Goal: Information Seeking & Learning: Learn about a topic

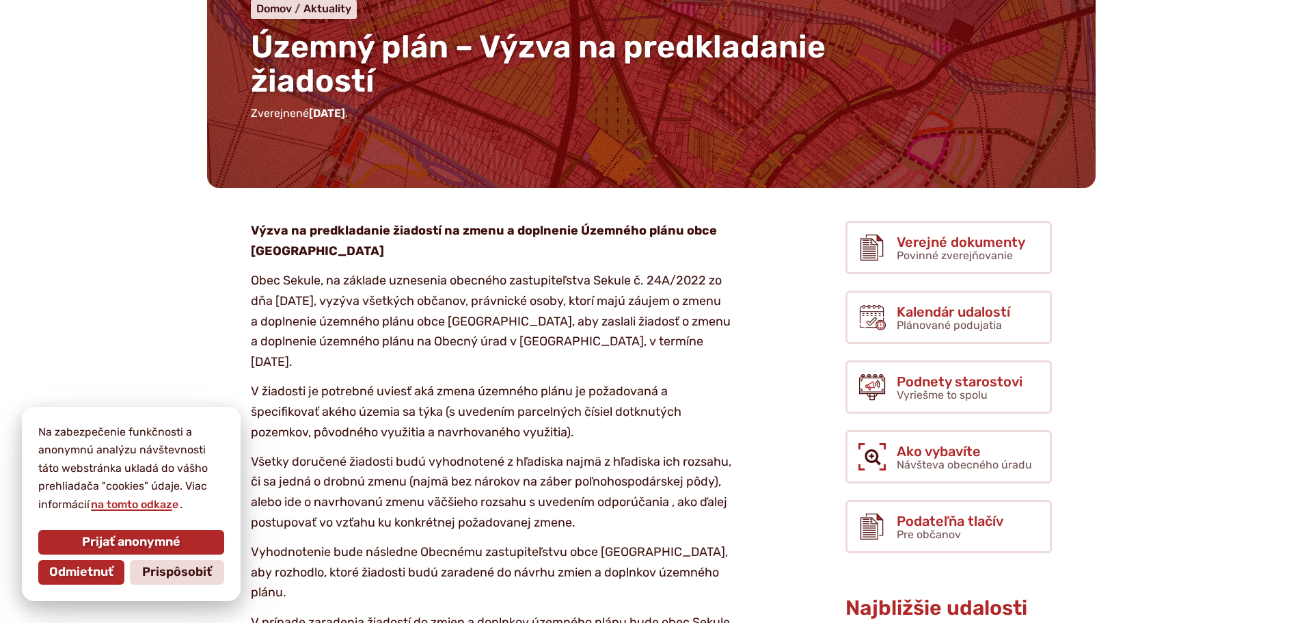
scroll to position [478, 0]
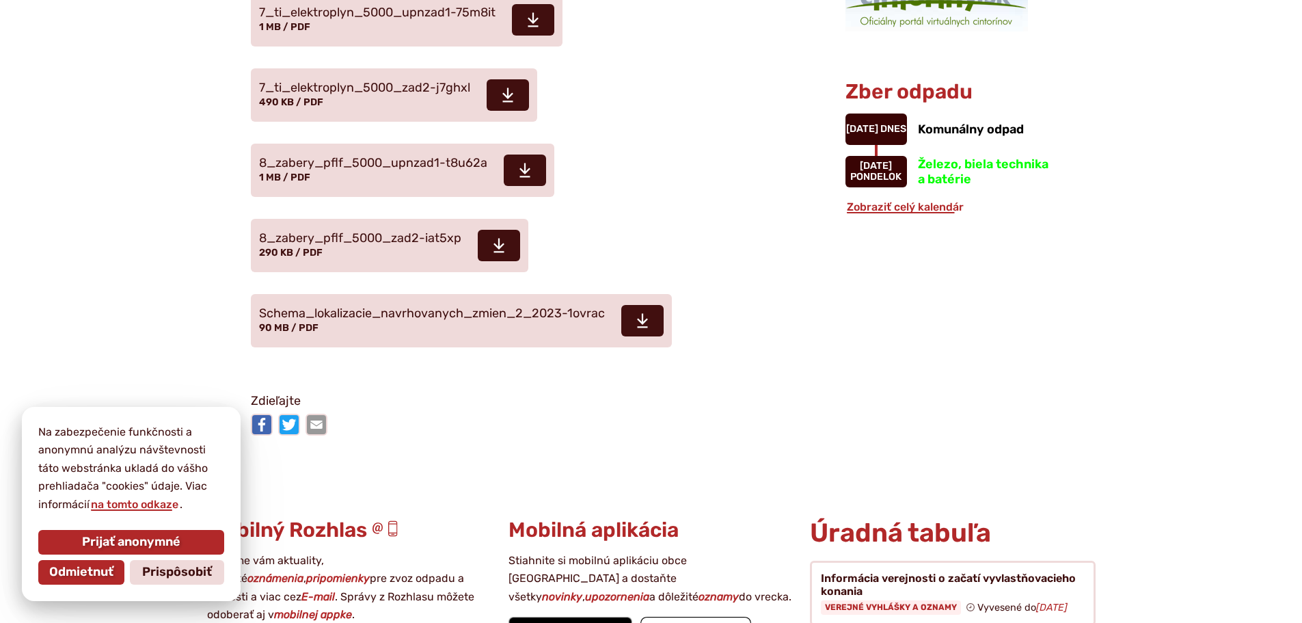
scroll to position [1503, 0]
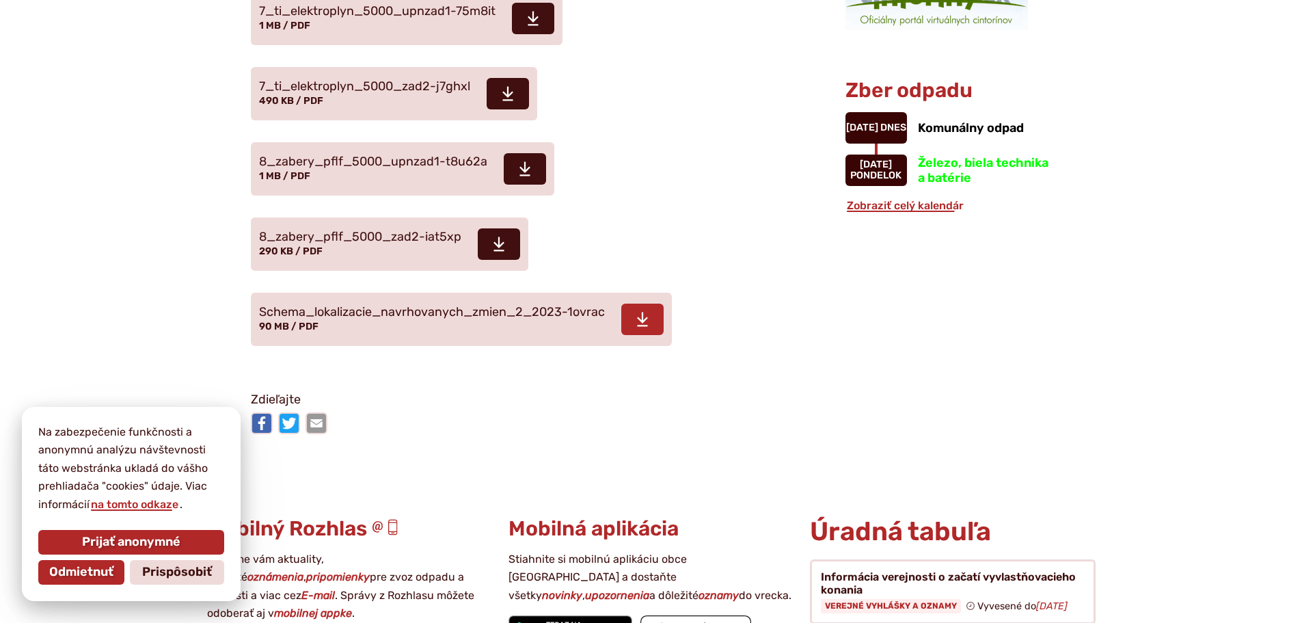
click at [388, 319] on span "Schema_lokalizacie_navrhovanych_zmien_2_2023-1ovrac" at bounding box center [432, 312] width 346 height 14
click at [401, 263] on span "8_zabery_pflf_5000_zad2-iat5xp 290 KB / PDF" at bounding box center [360, 244] width 202 height 38
click at [418, 169] on span "8_zabery_pflf_5000_upnzad1-t8u62a" at bounding box center [373, 162] width 228 height 14
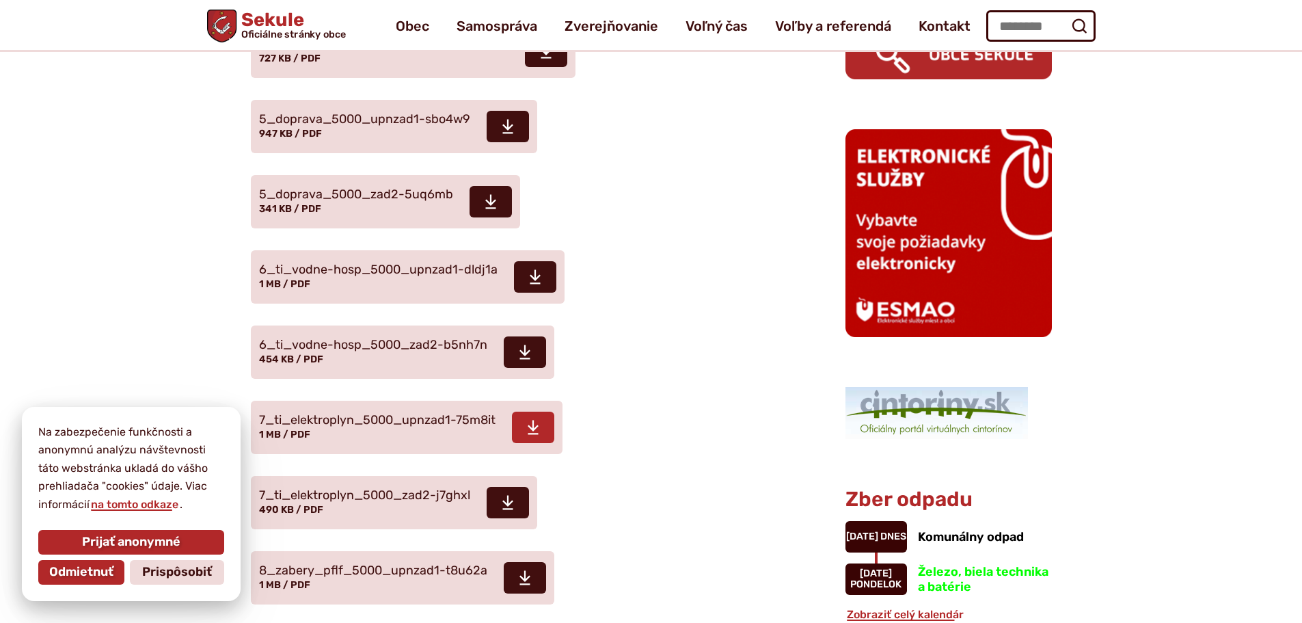
scroll to position [1093, 0]
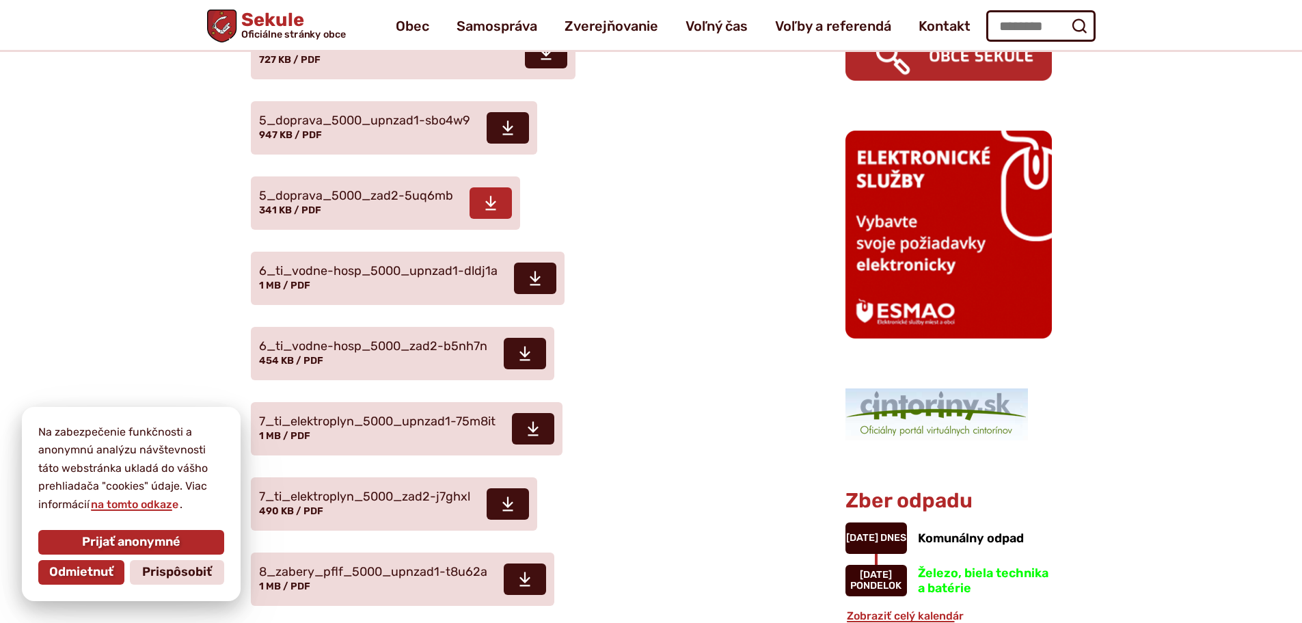
click at [380, 203] on span "5_doprava_5000_zad2-5uq6mb" at bounding box center [356, 196] width 194 height 14
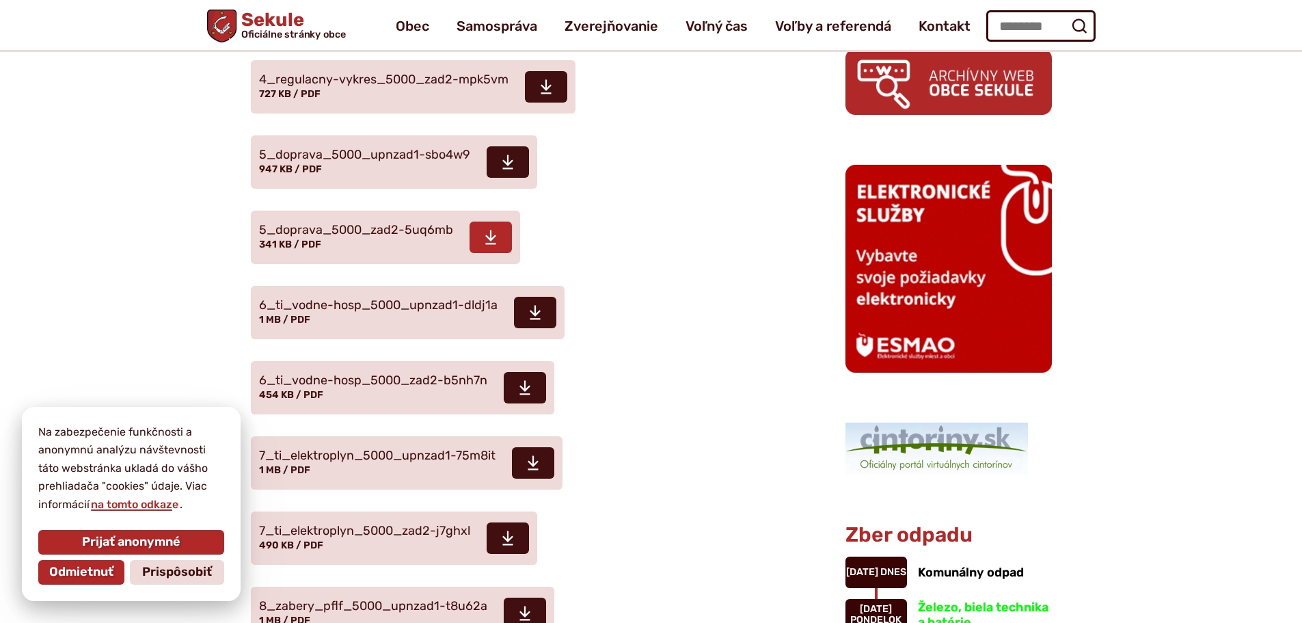
scroll to position [1025, 0]
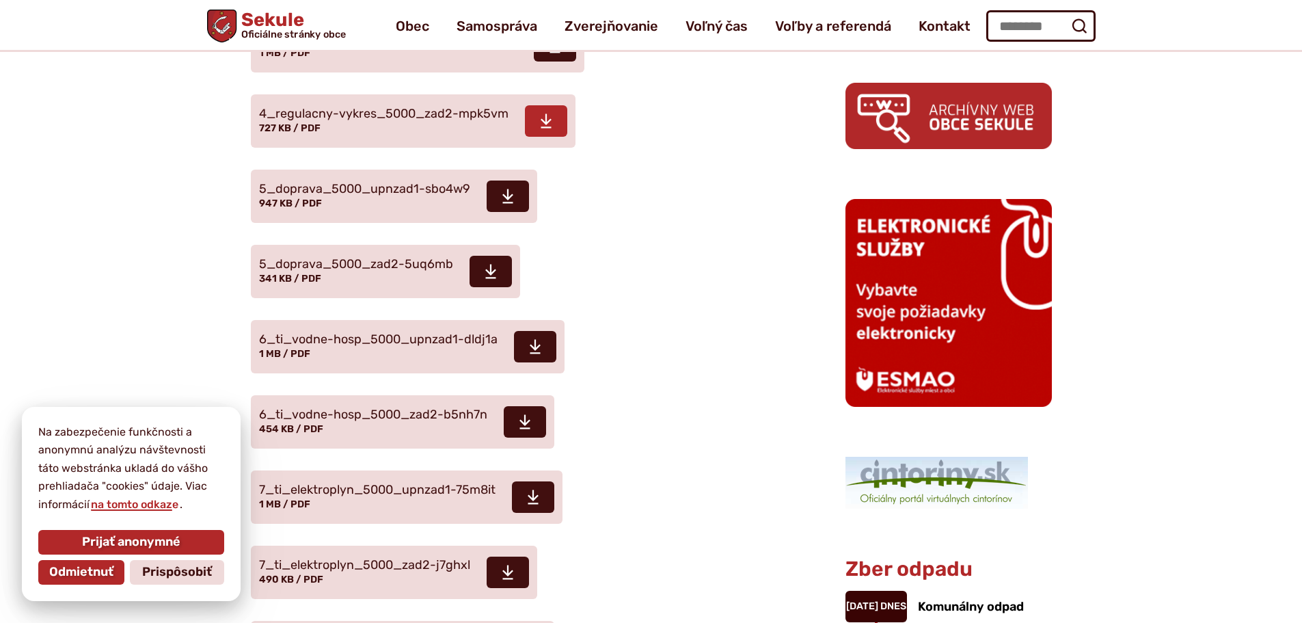
click at [342, 121] on span "4_regulacny-vykres_5000_zad2-mpk5vm" at bounding box center [383, 114] width 249 height 14
click at [315, 65] on span "4_regulacny-vykres_5000_upnzad1-gxaei3 1 MB / PDF" at bounding box center [388, 46] width 258 height 38
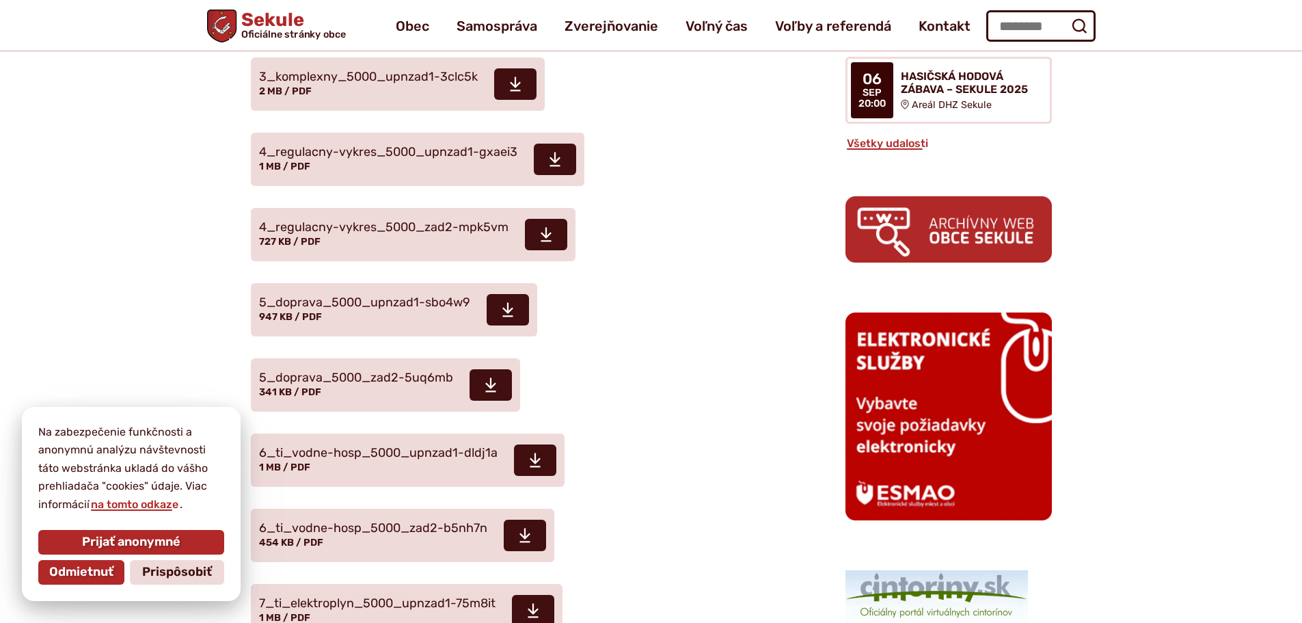
scroll to position [888, 0]
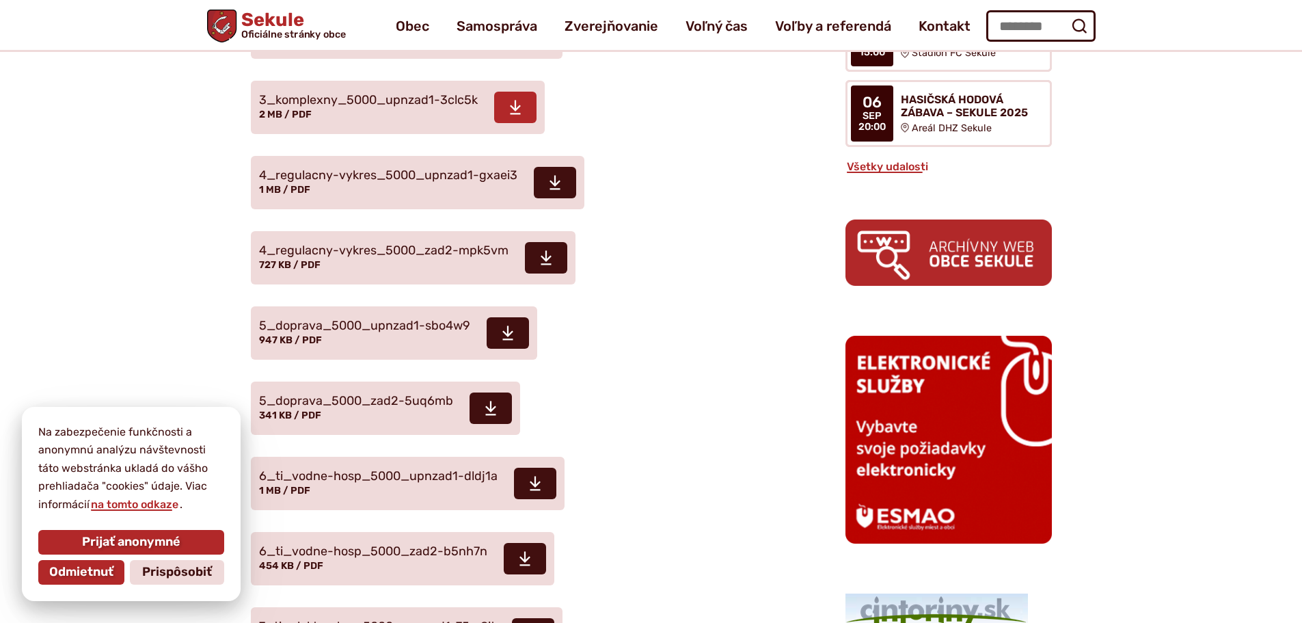
click at [350, 107] on span "3_komplexny_5000_upnzad1-3clc5k" at bounding box center [368, 101] width 219 height 14
click at [345, 32] on span "3_komplexny_5000_navrh_zad2-2tvt0i" at bounding box center [377, 25] width 236 height 14
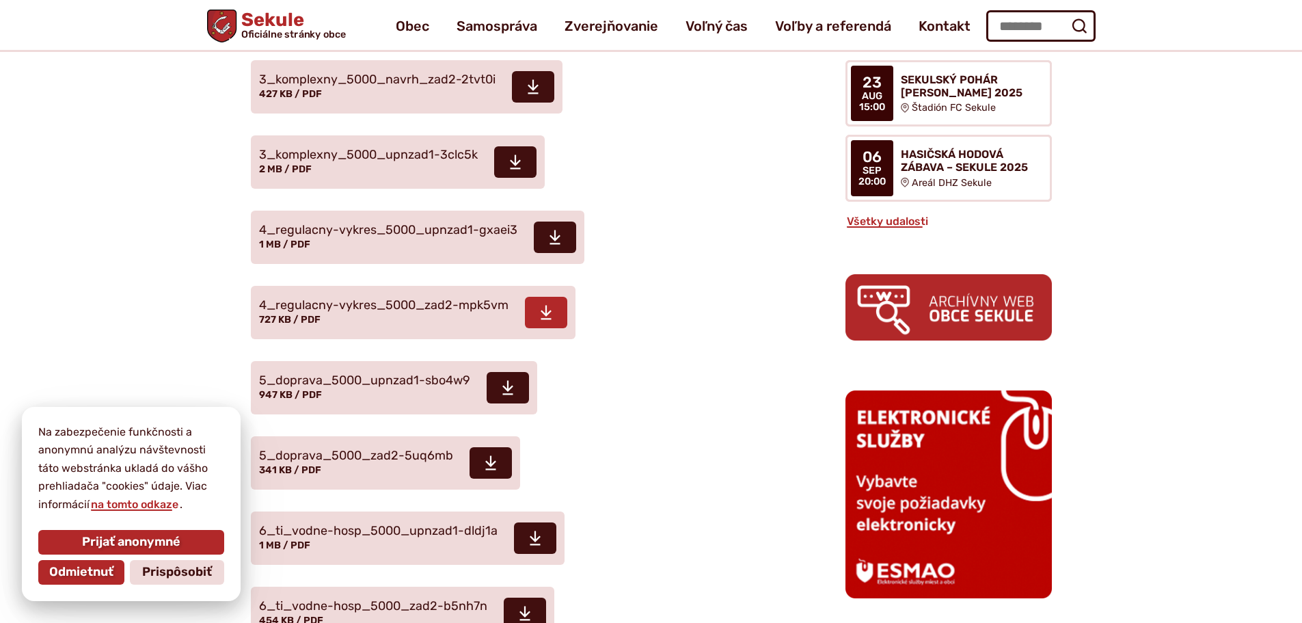
scroll to position [752, 0]
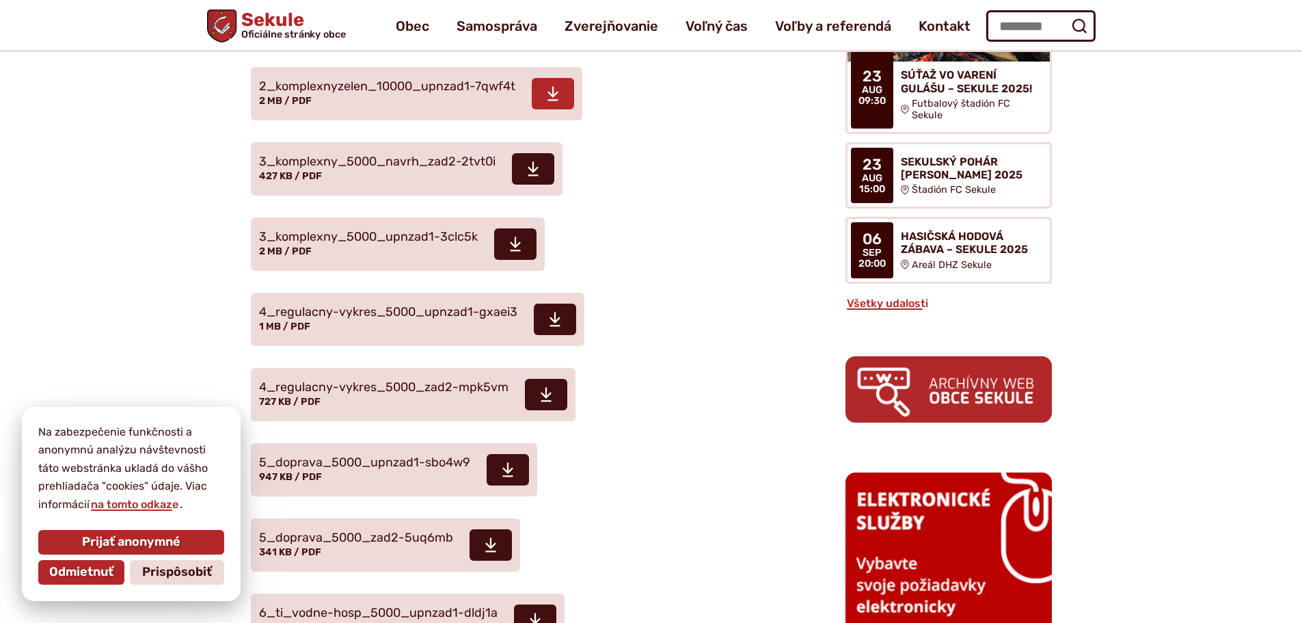
click at [372, 94] on span "2_komplexnyzelen_10000_upnzad1-7qwf4t" at bounding box center [387, 87] width 256 height 14
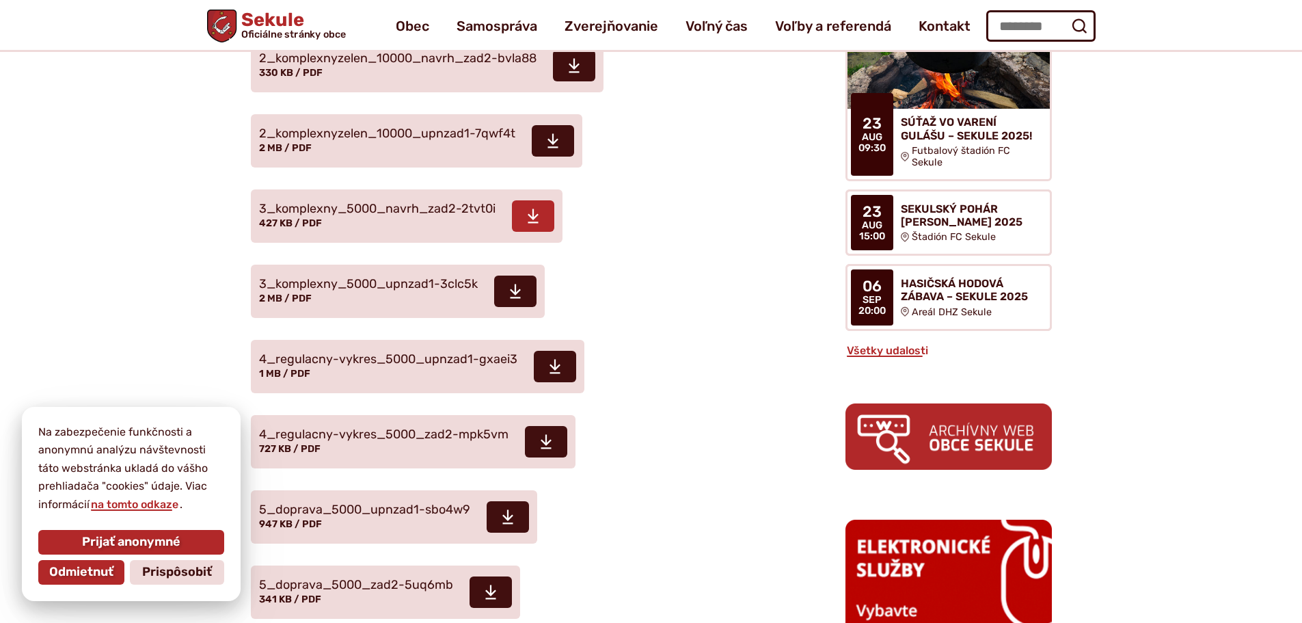
scroll to position [615, 0]
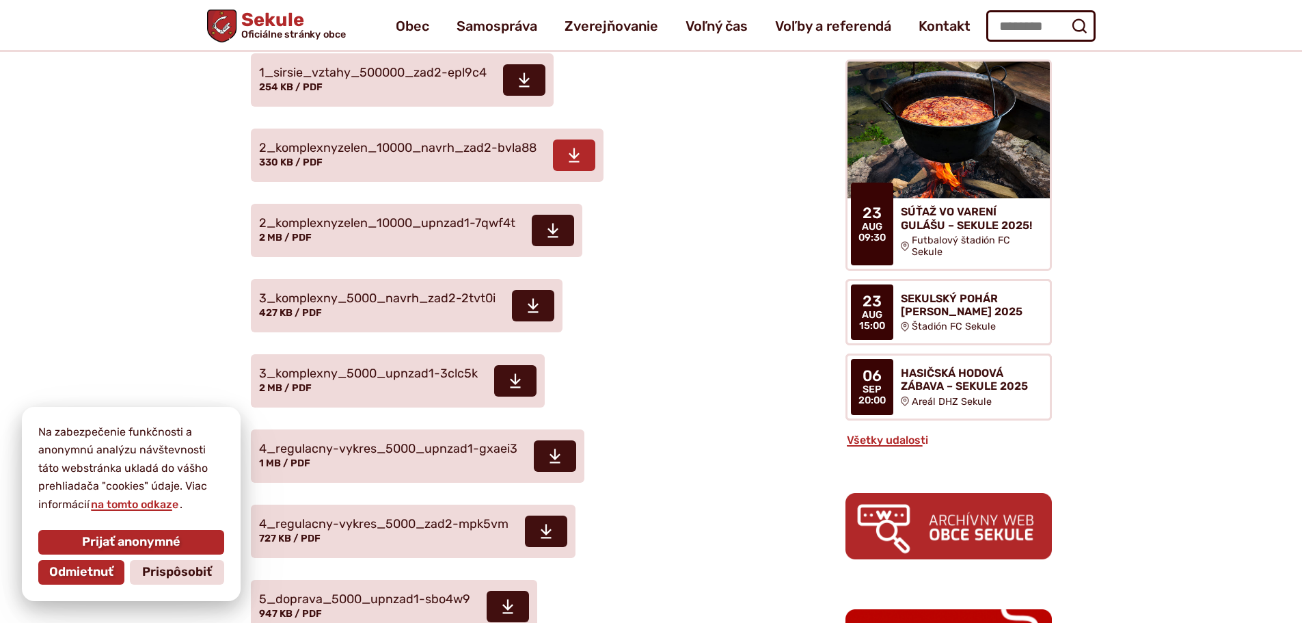
click at [318, 155] on span "2_komplexnyzelen_10000_navrh_zad2-bvla88" at bounding box center [397, 148] width 277 height 14
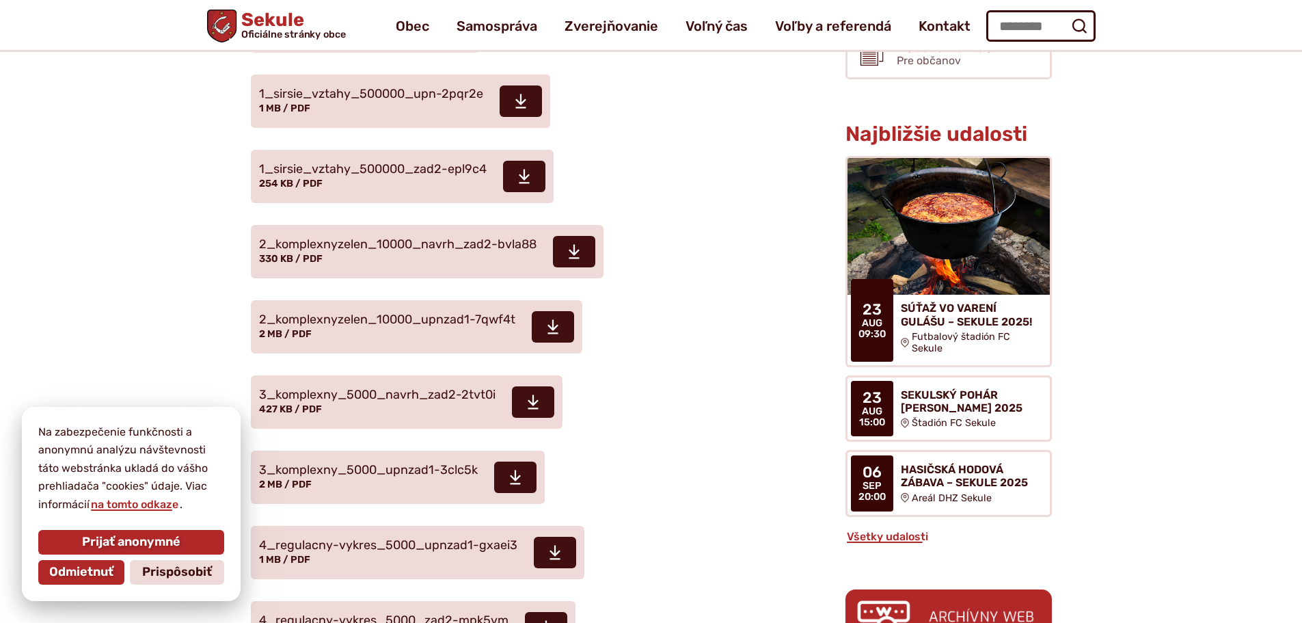
scroll to position [478, 0]
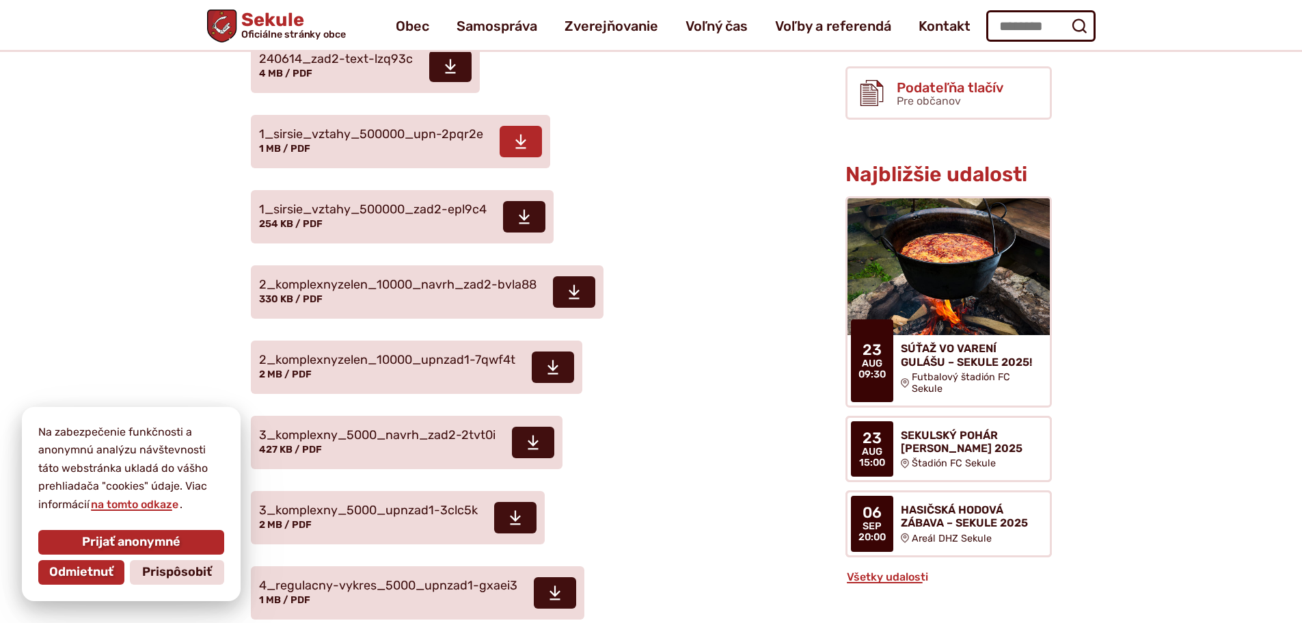
click at [327, 141] on span "1_sirsie_vztahy_500000_upn-2pqr2e" at bounding box center [371, 135] width 224 height 14
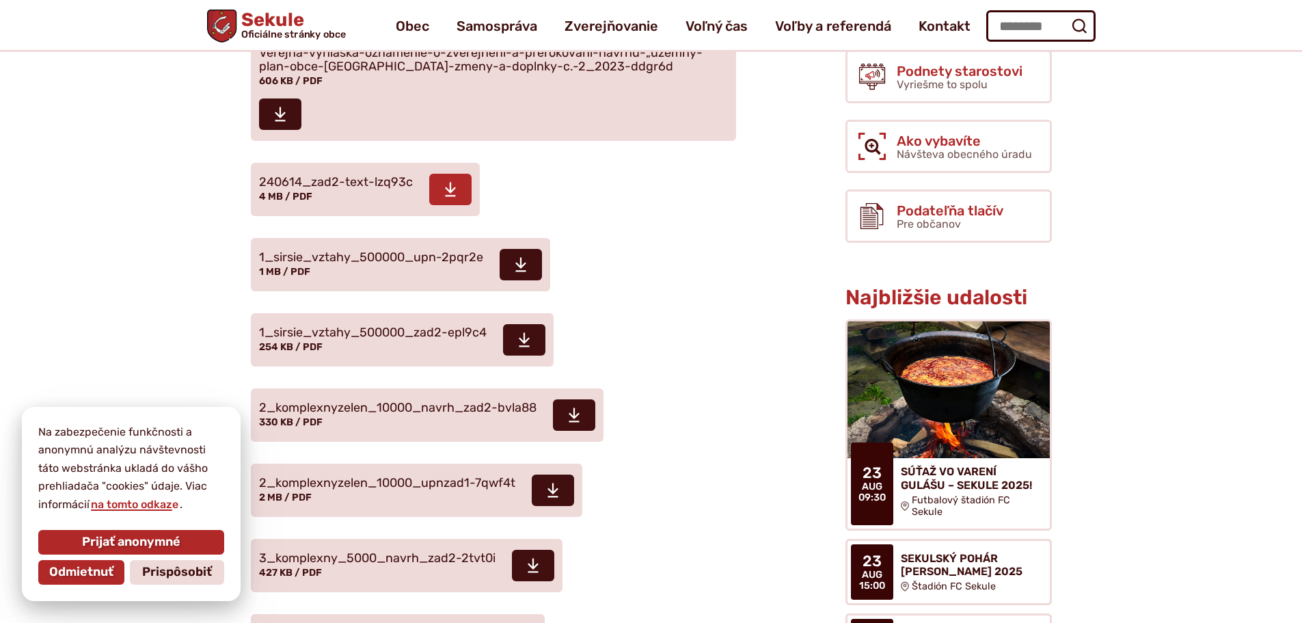
scroll to position [273, 0]
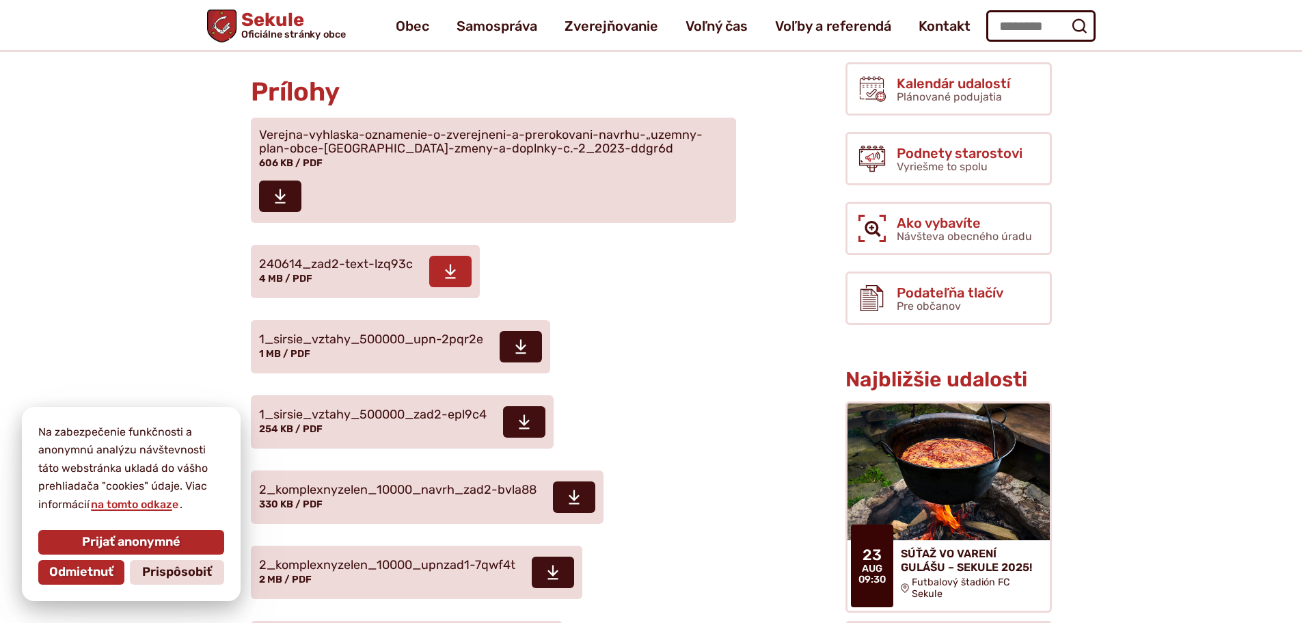
click at [323, 271] on span "240614_zad2-text-lzq93c" at bounding box center [336, 265] width 154 height 14
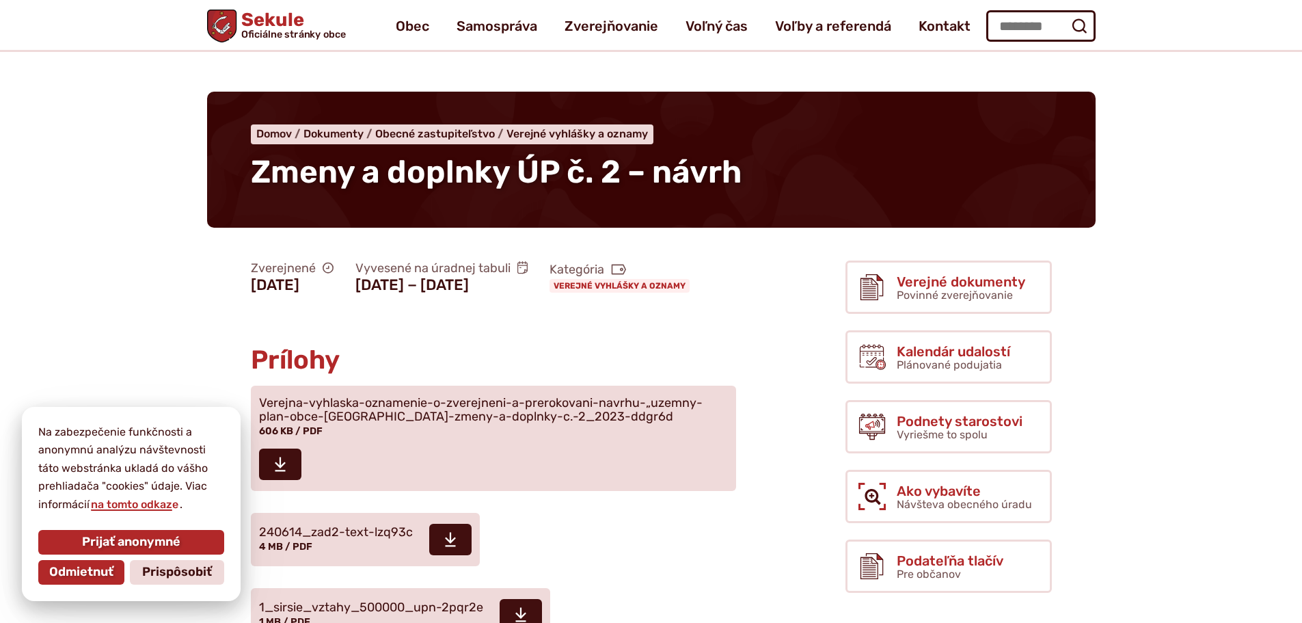
scroll to position [0, 0]
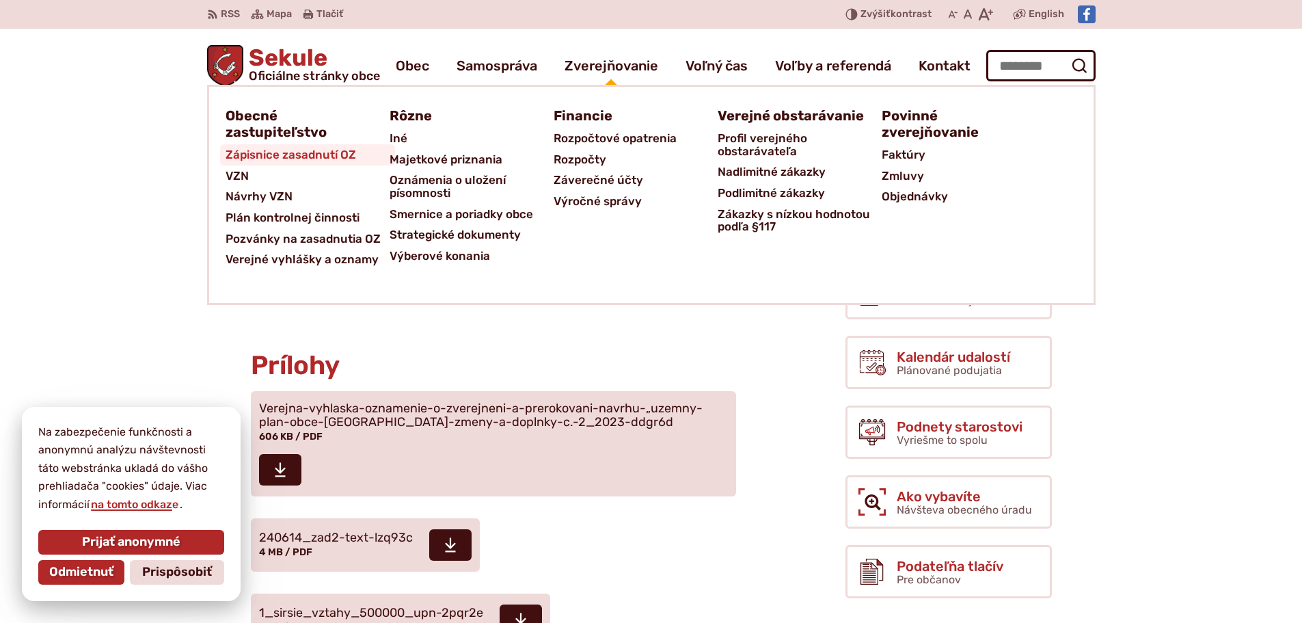
click at [269, 150] on span "Zápisnice zasadnutí OZ" at bounding box center [291, 154] width 131 height 21
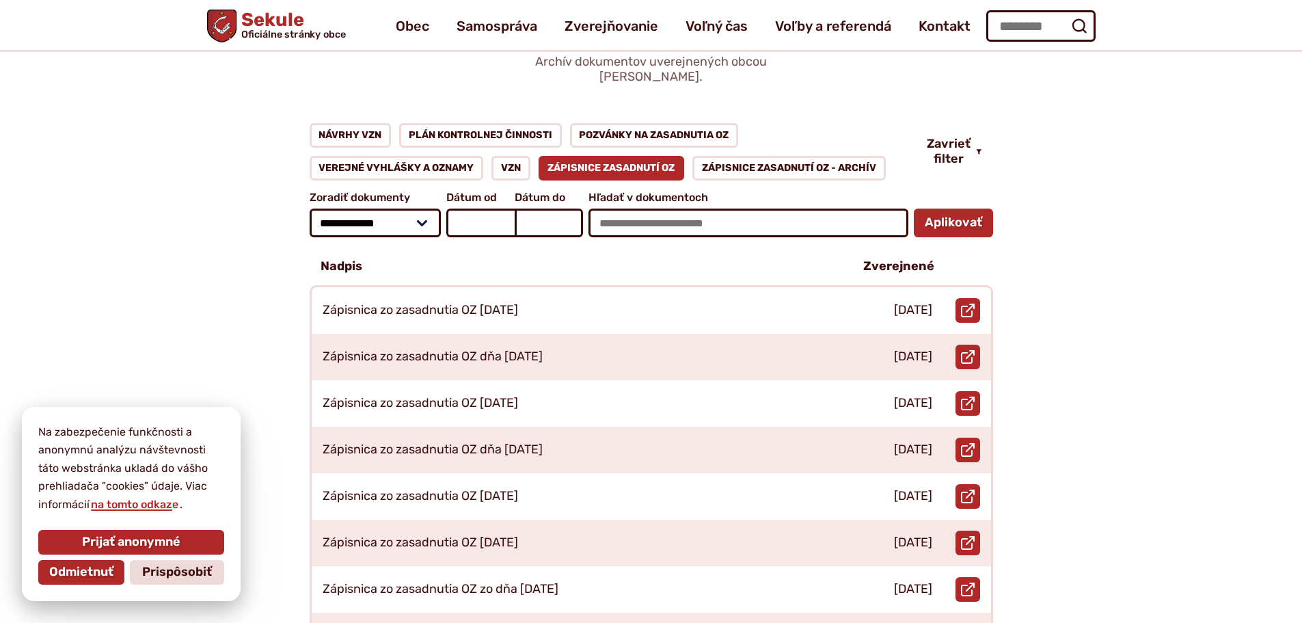
scroll to position [137, 0]
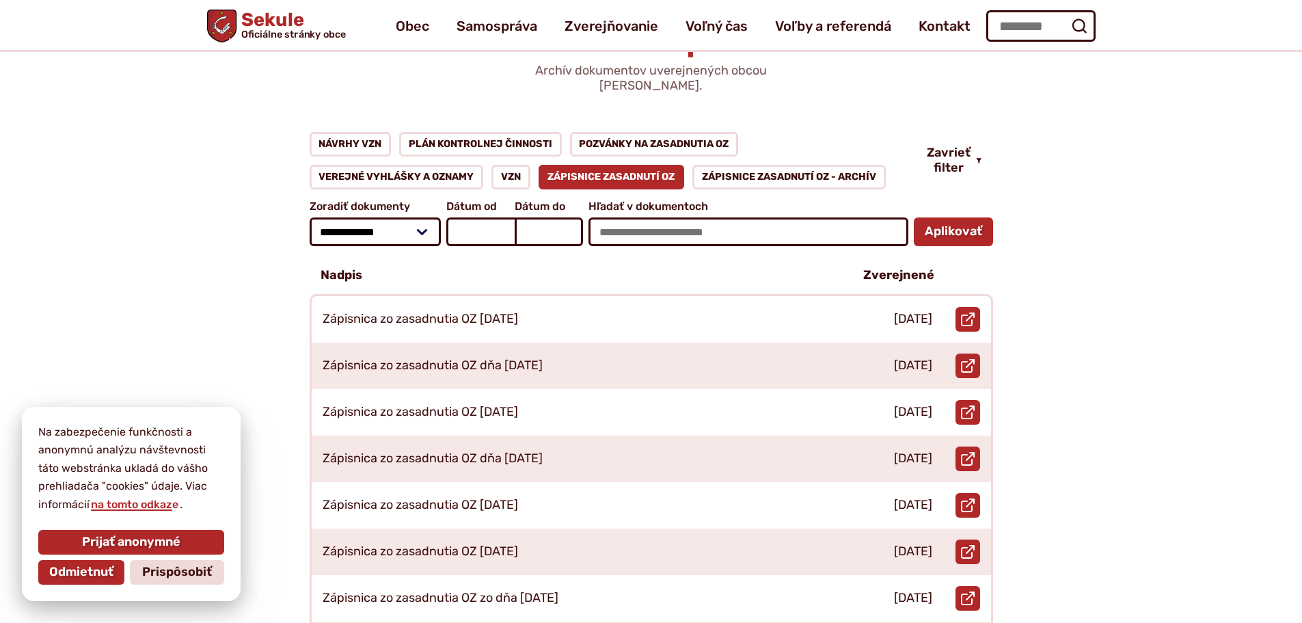
click at [677, 200] on span "Hľadať v dokumentoch" at bounding box center [747, 206] width 319 height 12
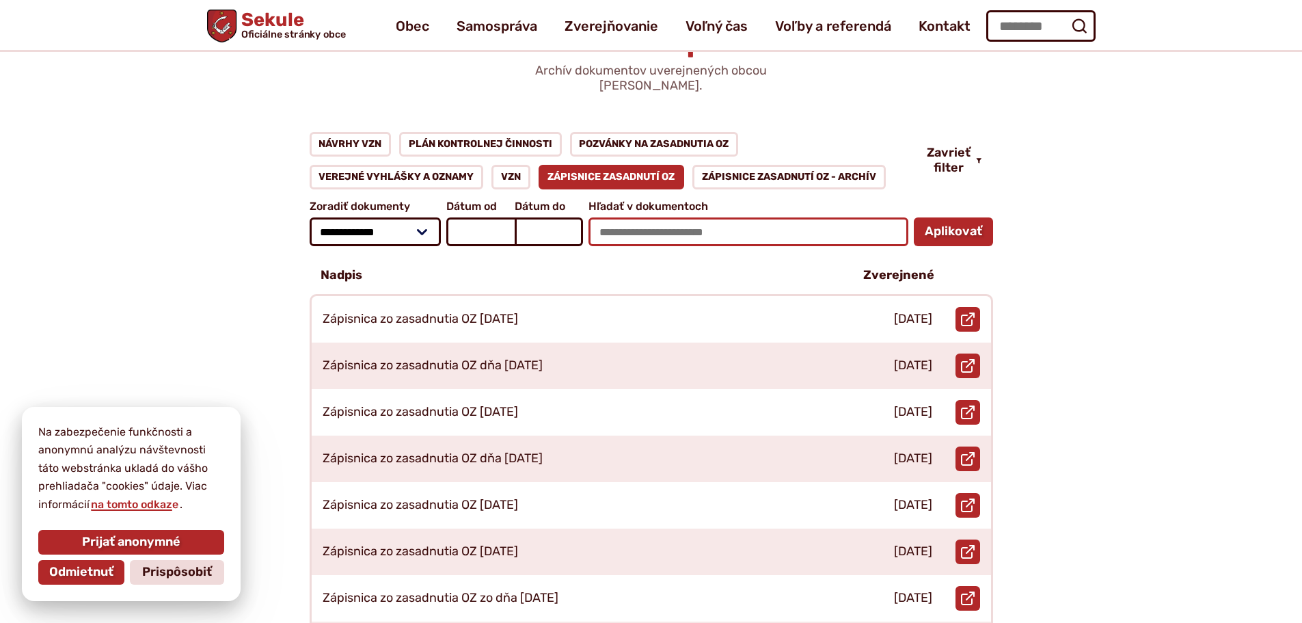
click at [677, 217] on input "Hľadať v dokumentoch" at bounding box center [747, 231] width 319 height 29
type input "**********"
click at [914, 217] on button "Aplikovať vybrané filtre" at bounding box center [953, 231] width 79 height 29
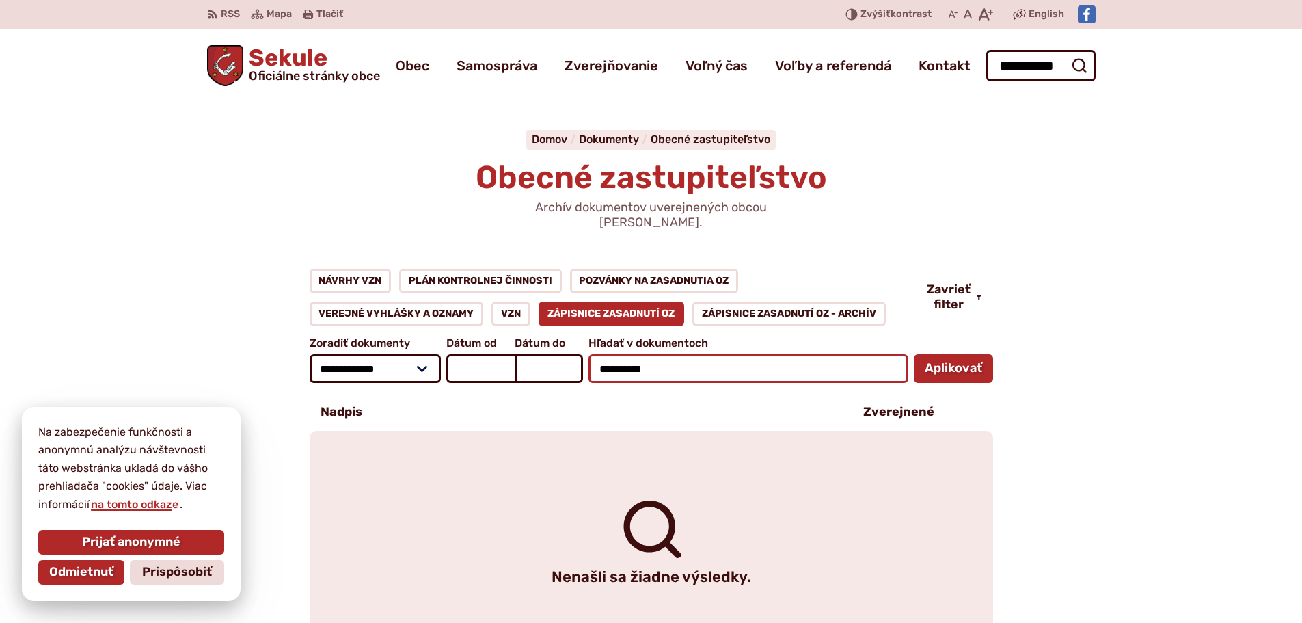
click at [674, 354] on input "**********" at bounding box center [747, 368] width 319 height 29
type input "**********"
click at [914, 354] on button "Aplikovať vybrané filtre" at bounding box center [953, 368] width 79 height 29
click at [642, 354] on input "**********" at bounding box center [747, 368] width 319 height 29
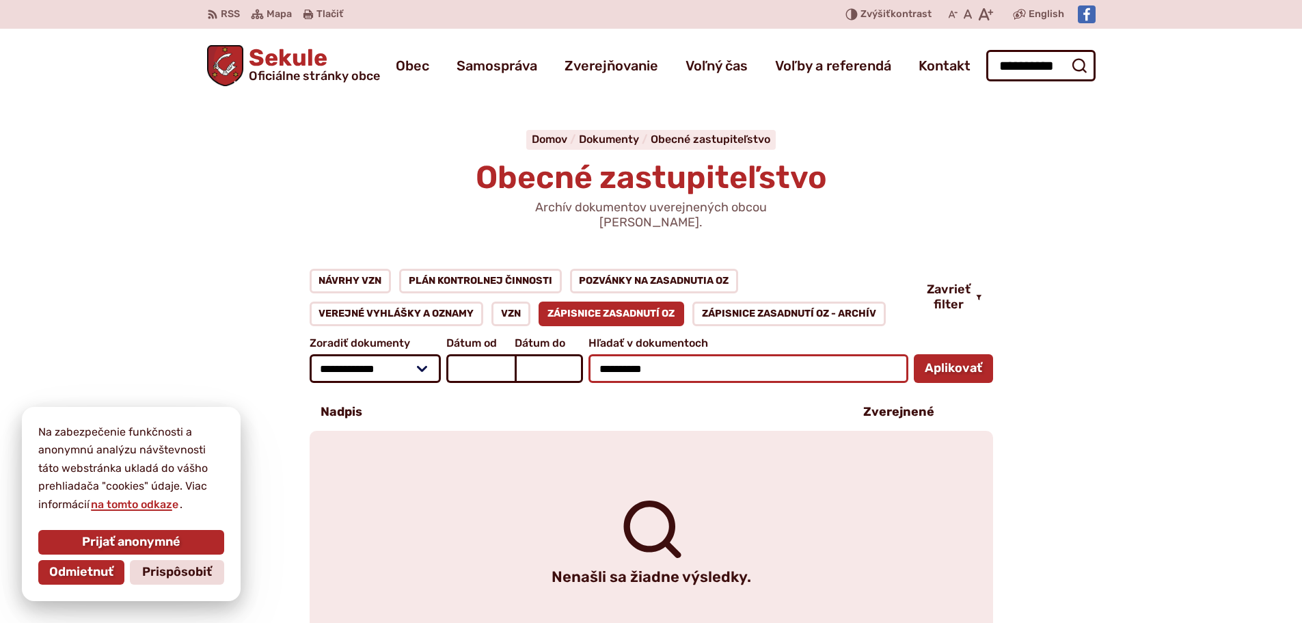
type input "**********"
click at [914, 354] on button "Aplikovať vybrané filtre" at bounding box center [953, 368] width 79 height 29
click at [631, 354] on input "**********" at bounding box center [747, 368] width 319 height 29
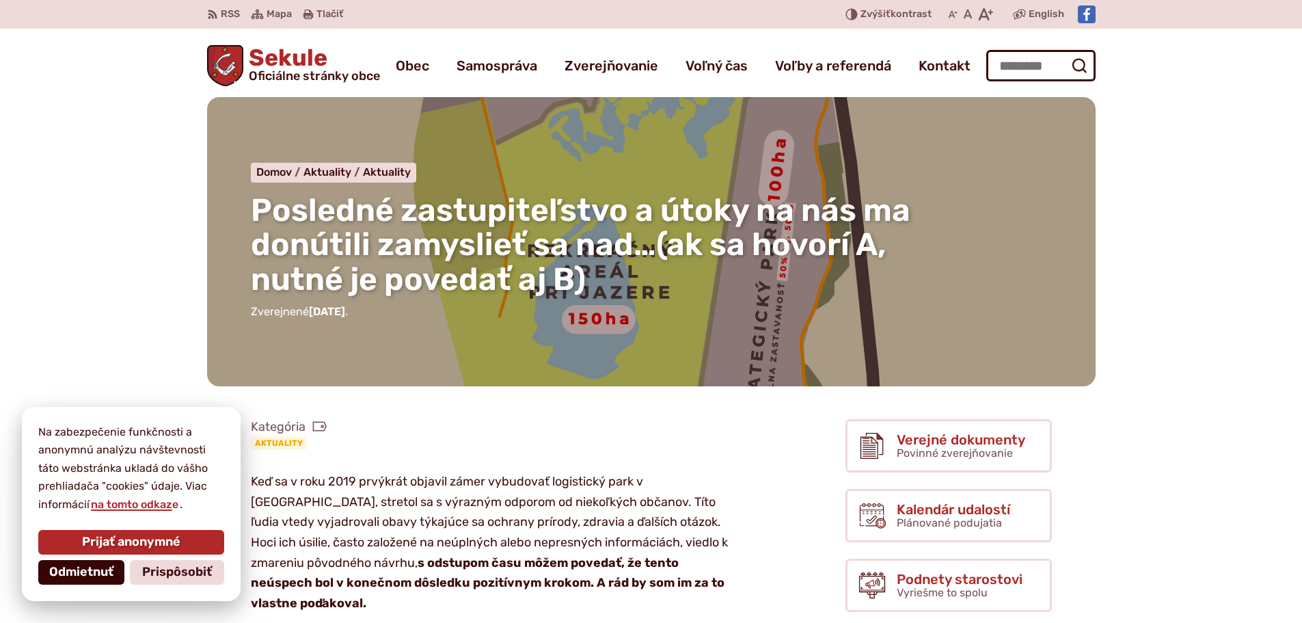
click at [108, 572] on span "Odmietnuť" at bounding box center [81, 571] width 64 height 15
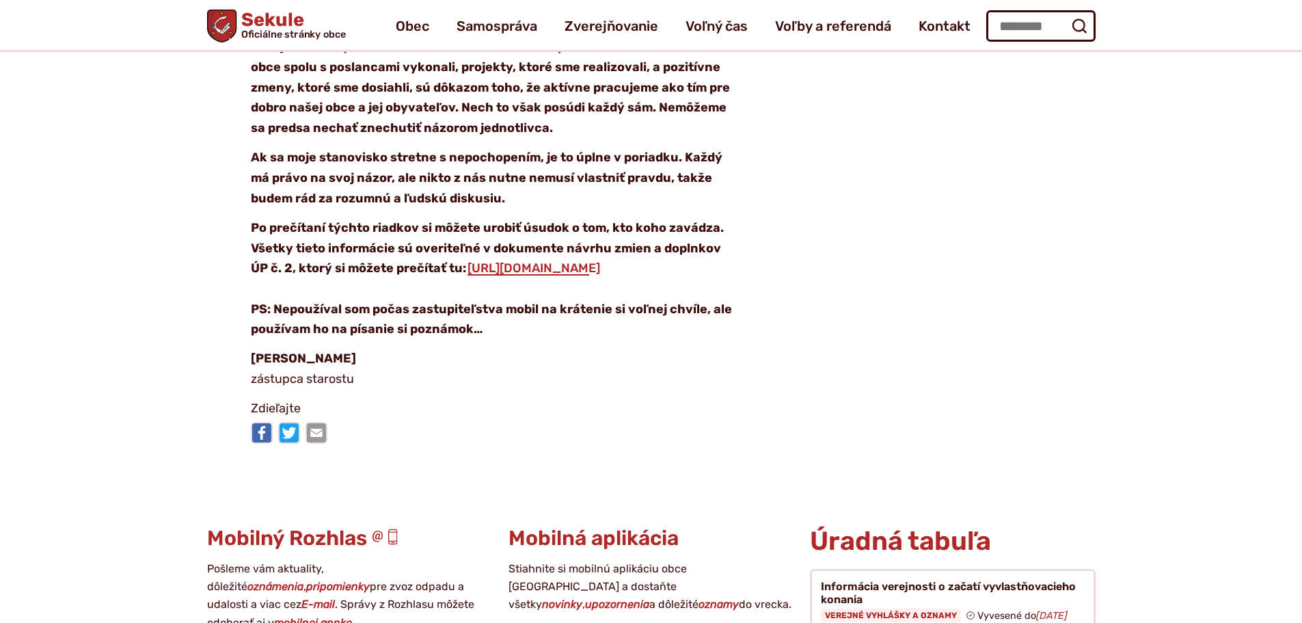
scroll to position [2460, 0]
